Goal: Transaction & Acquisition: Purchase product/service

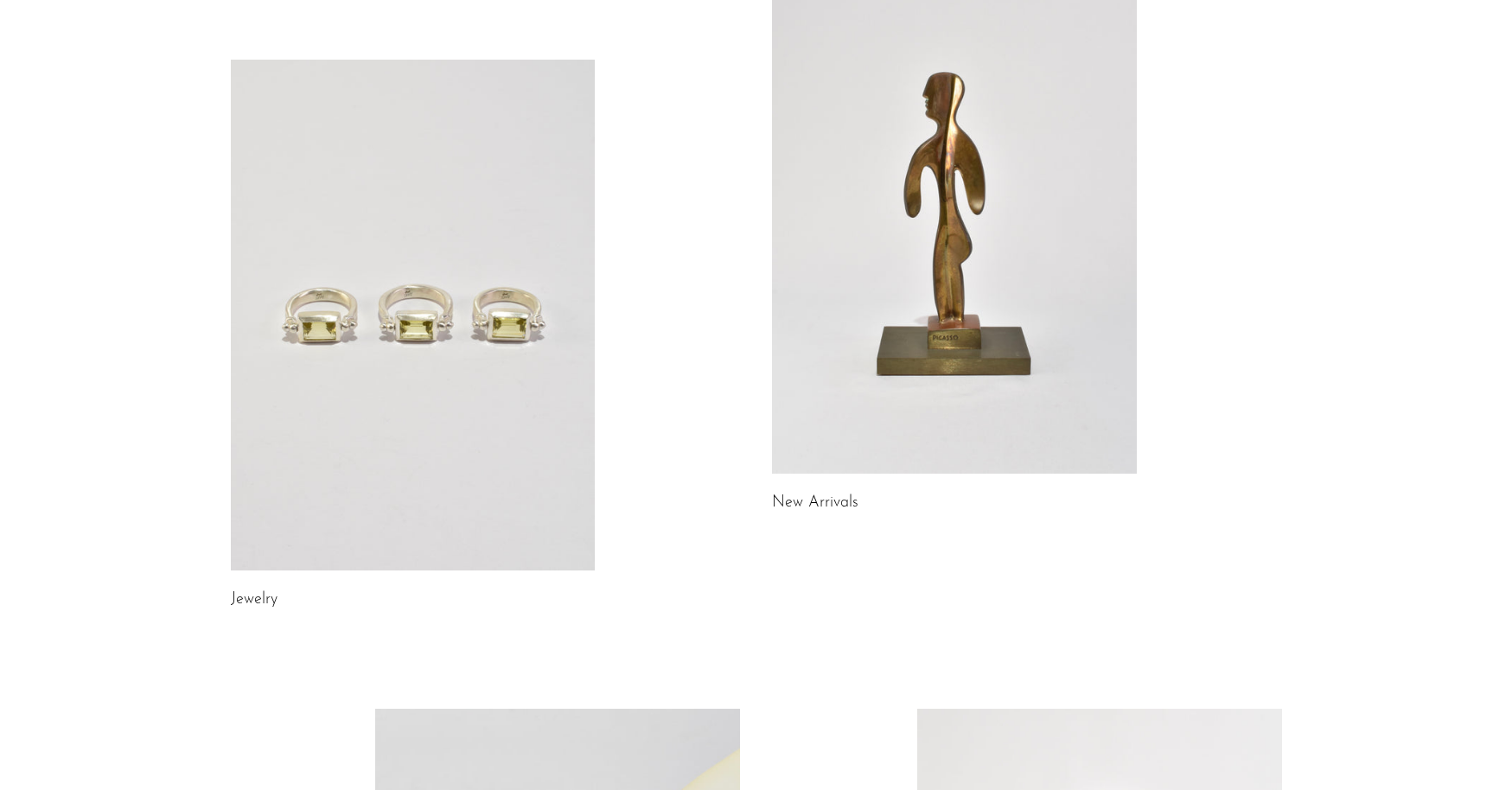
scroll to position [180, 0]
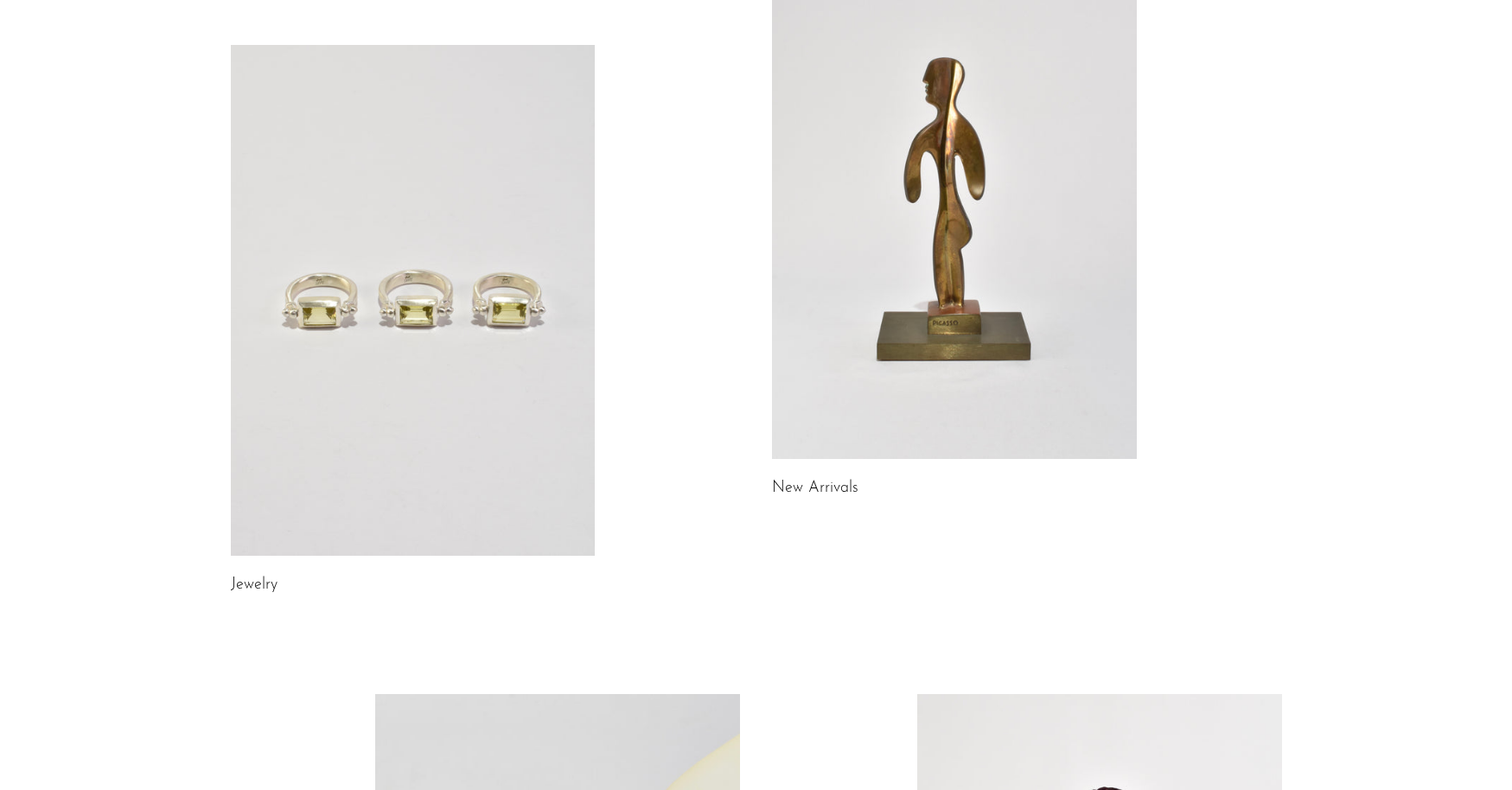
click at [335, 442] on link at bounding box center [413, 301] width 365 height 511
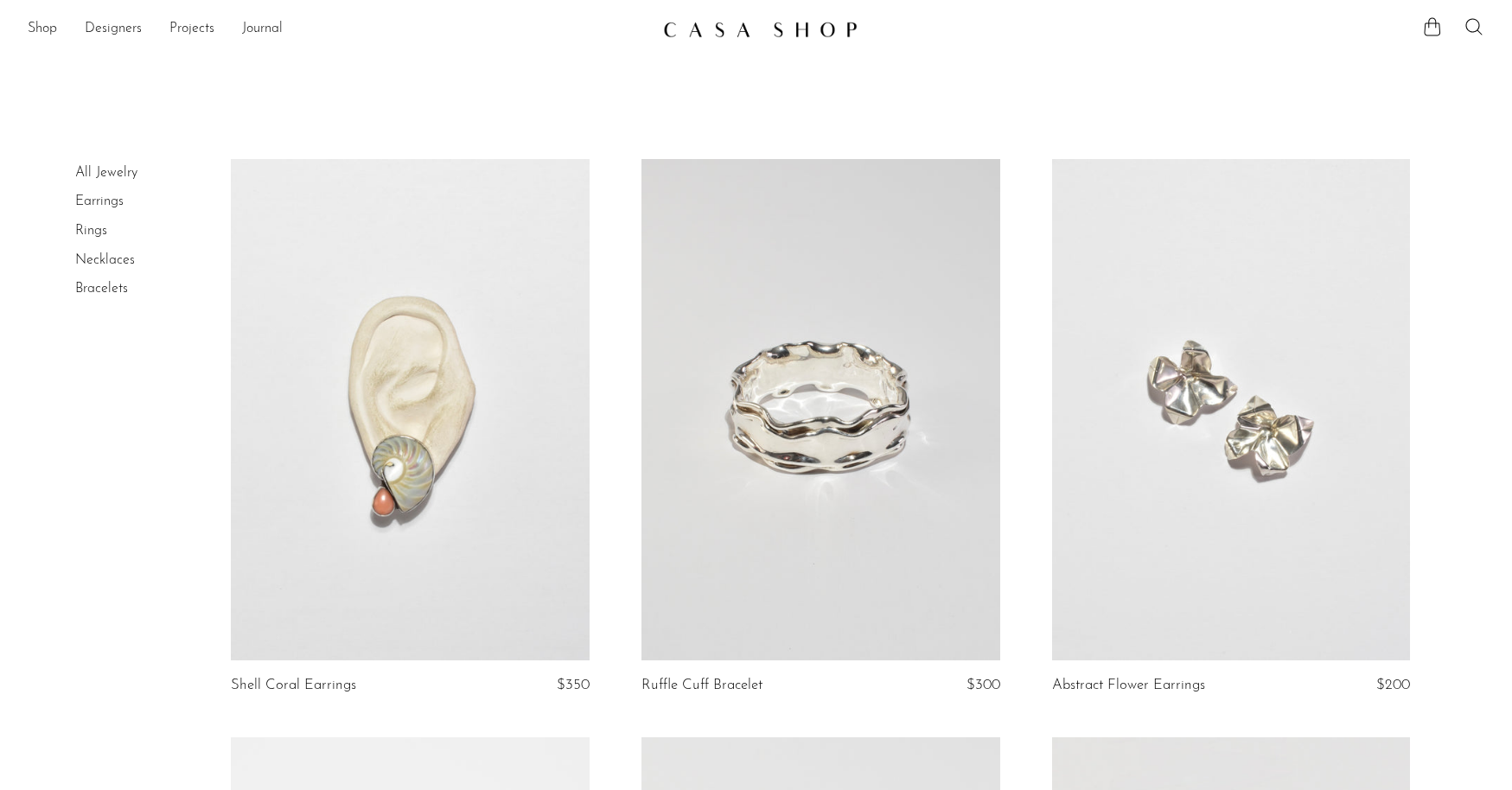
click at [92, 224] on link "Rings" at bounding box center [90, 230] width 32 height 14
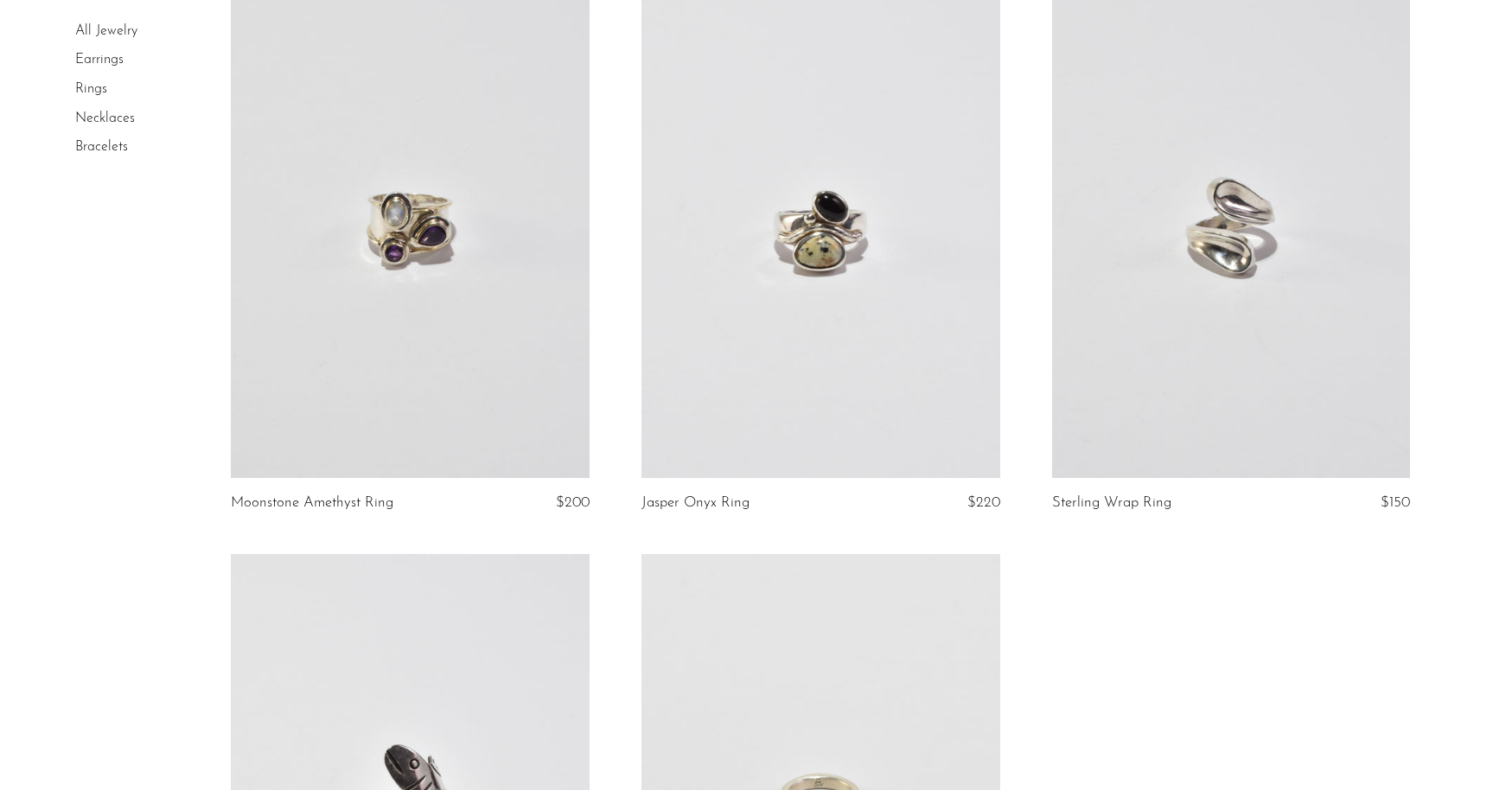
scroll to position [5969, 0]
click at [866, 168] on link at bounding box center [821, 226] width 358 height 502
